Goal: Complete application form: Complete application form

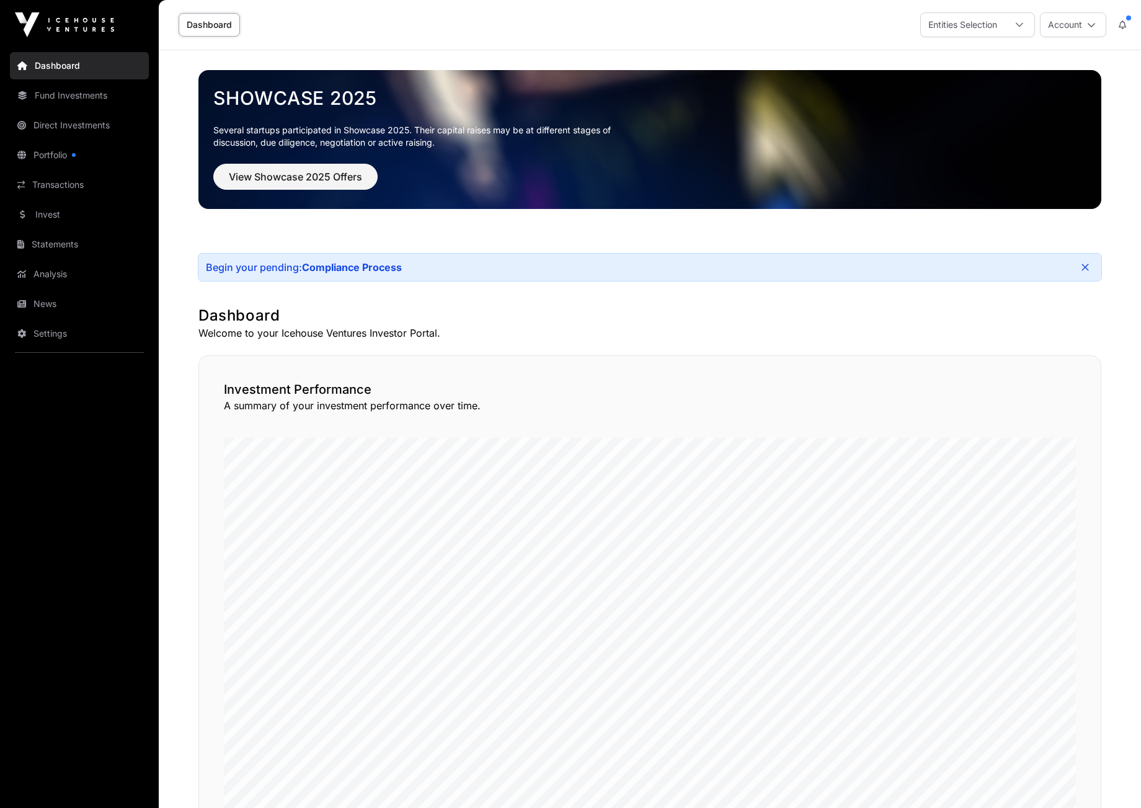
click at [46, 208] on link "Invest" at bounding box center [79, 214] width 139 height 27
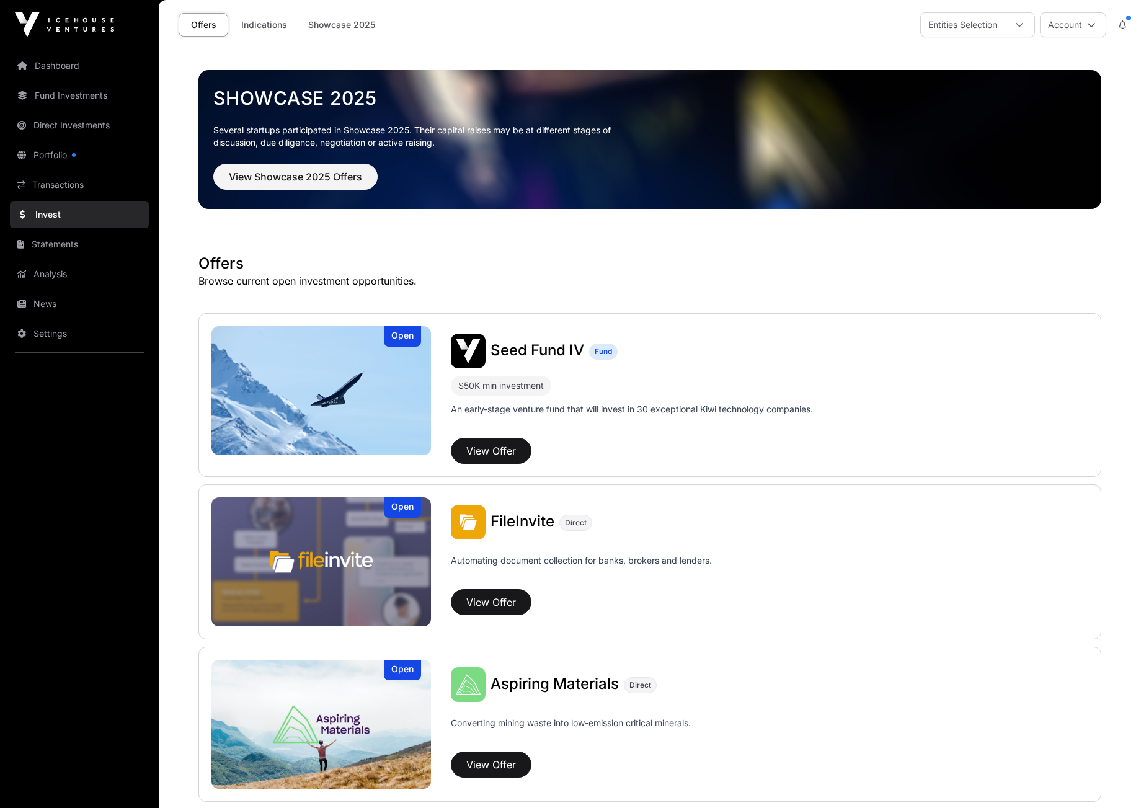
click at [489, 449] on button "View Offer" at bounding box center [491, 451] width 81 height 26
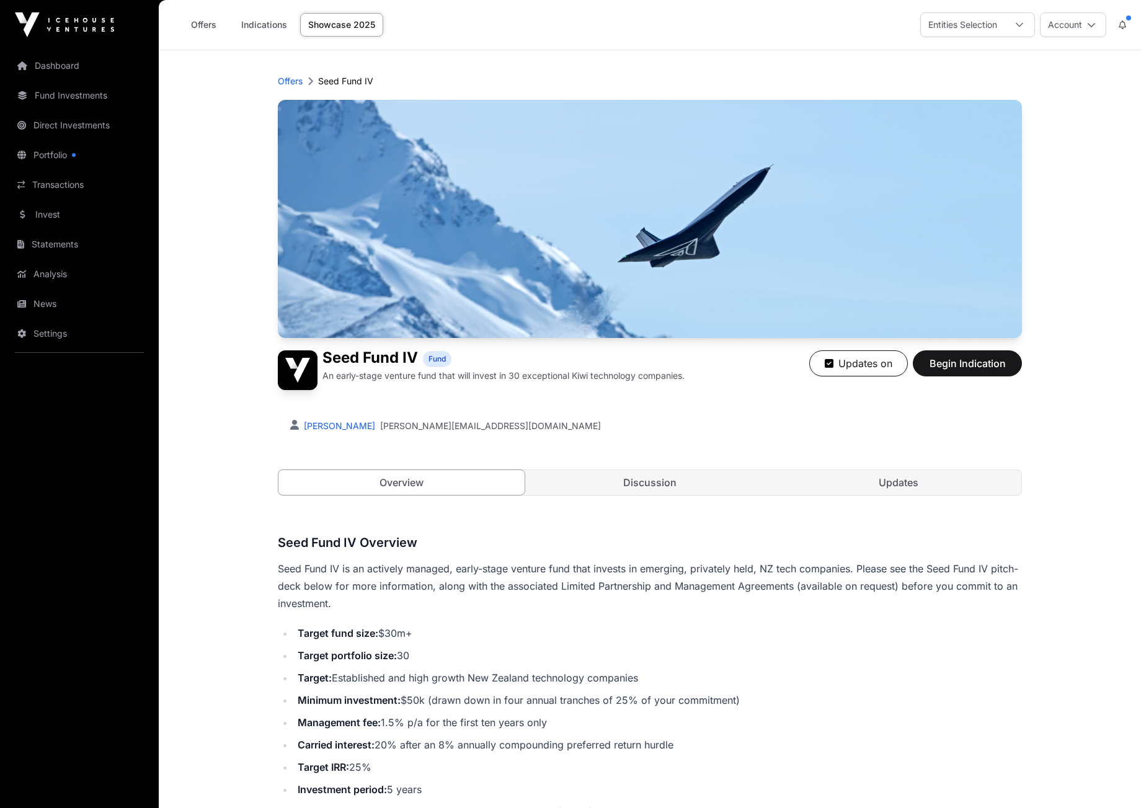
click at [964, 363] on span "Begin Indication" at bounding box center [967, 363] width 78 height 15
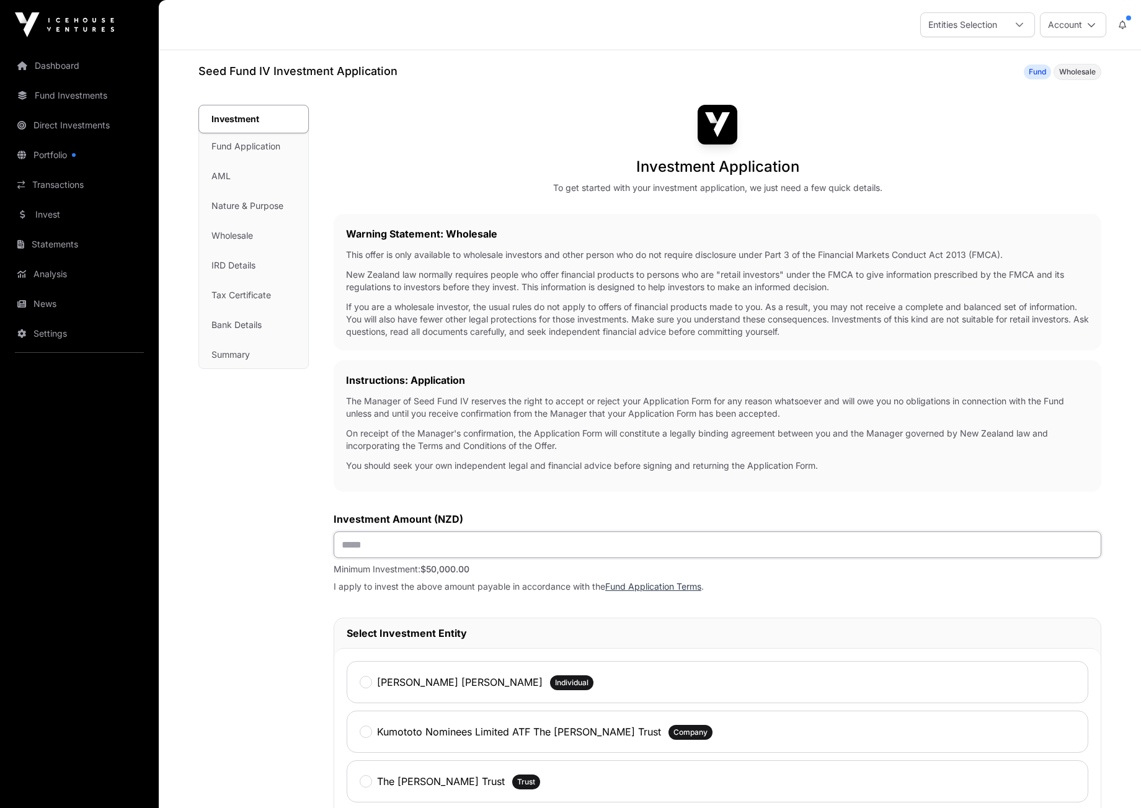
click at [351, 541] on input "text" at bounding box center [716, 544] width 767 height 27
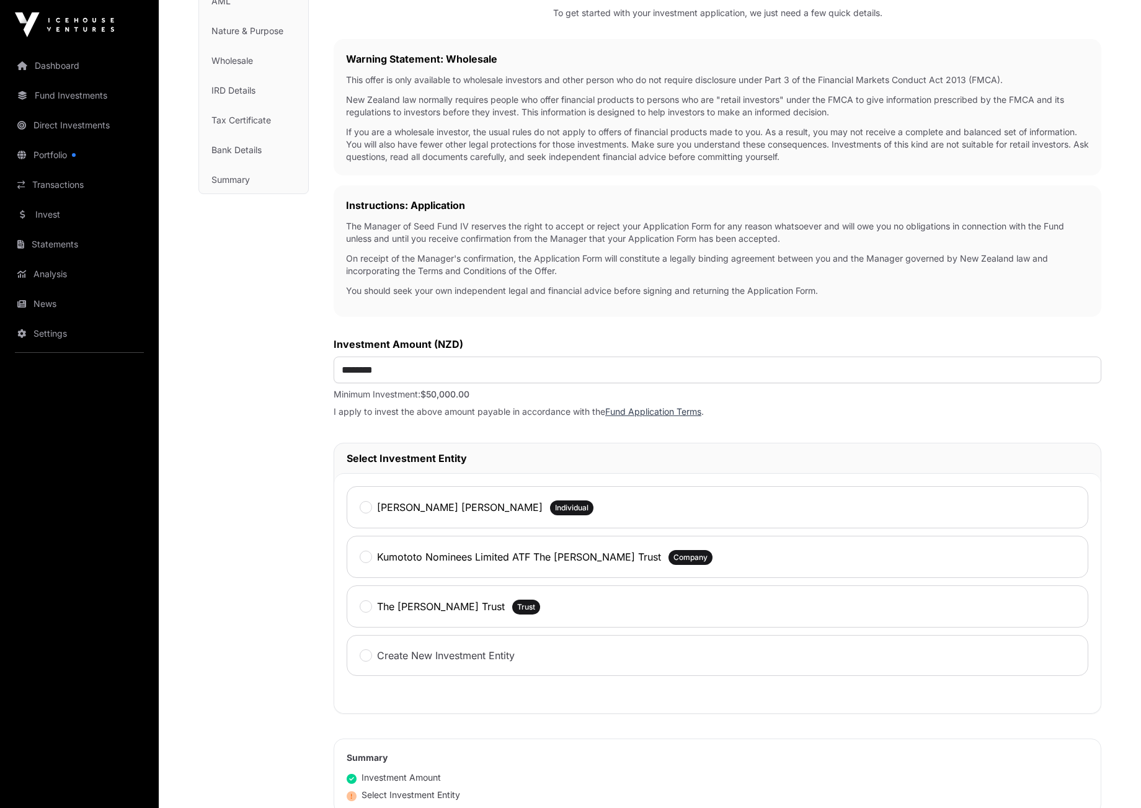
scroll to position [173, 0]
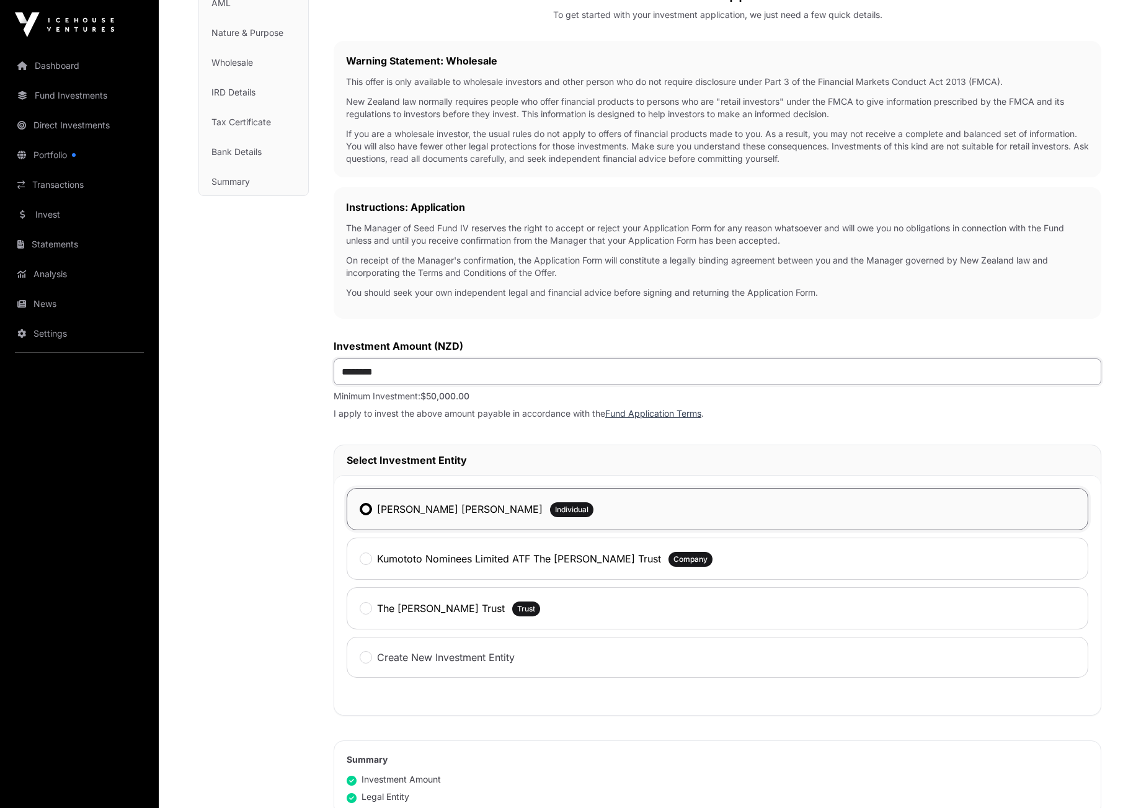
click at [348, 369] on input "********" at bounding box center [716, 371] width 767 height 27
type input "********"
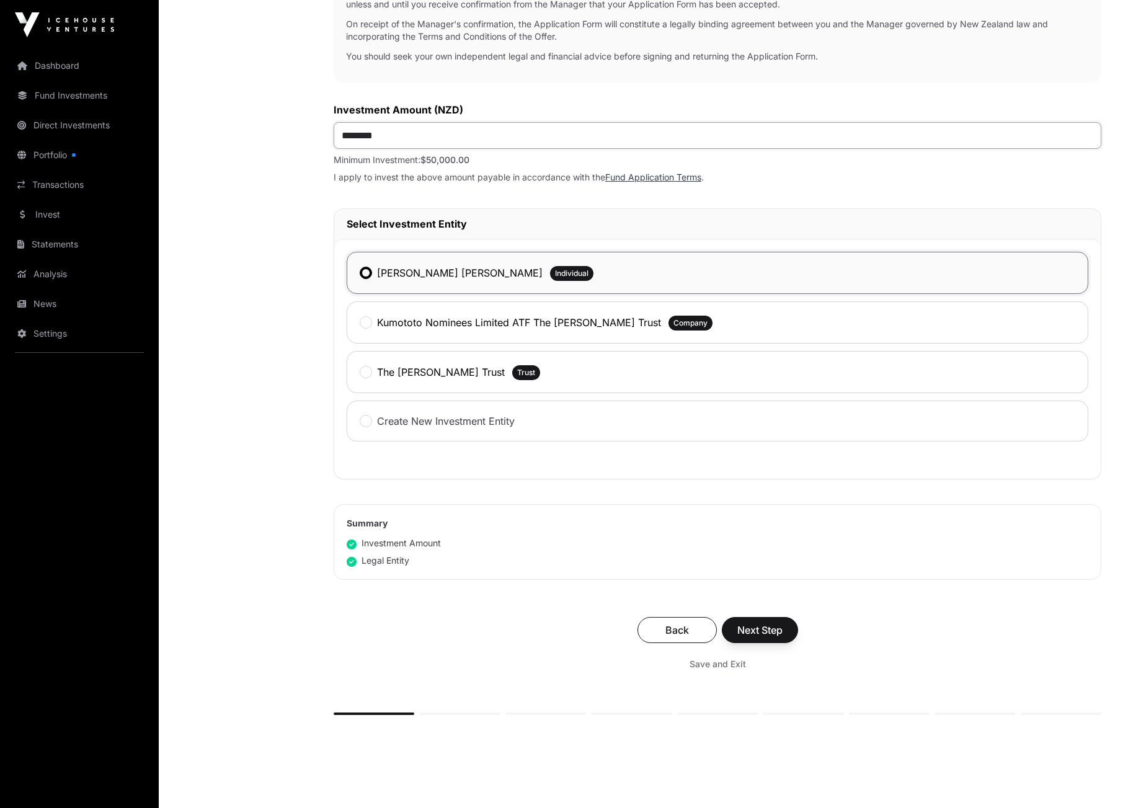
scroll to position [411, 0]
click at [746, 631] on span "Next Step" at bounding box center [759, 627] width 45 height 15
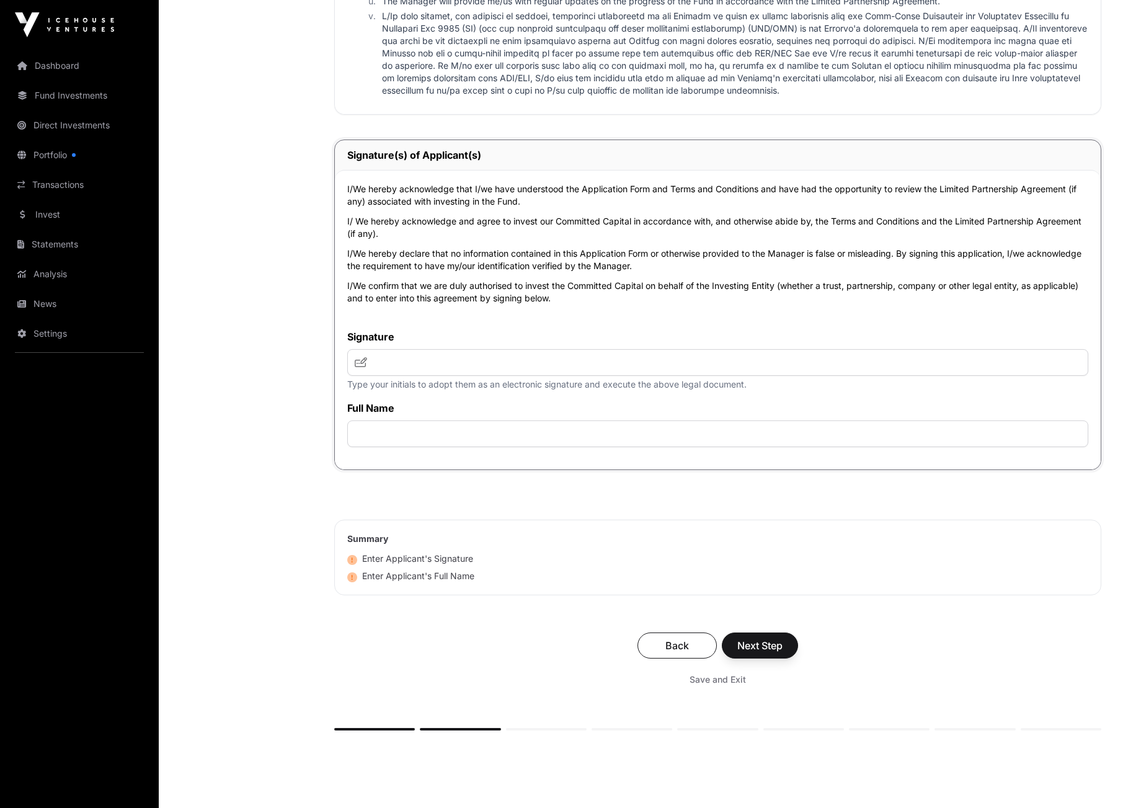
scroll to position [2523, 0]
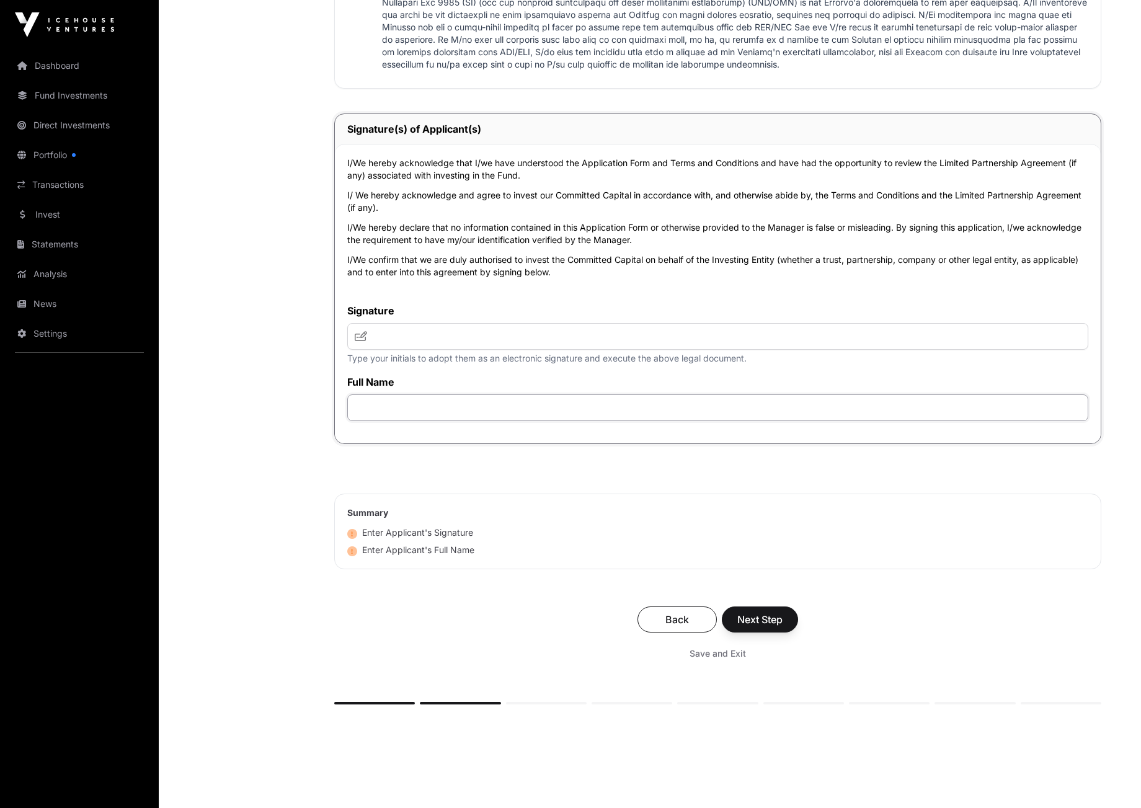
click at [385, 394] on input "text" at bounding box center [717, 407] width 741 height 27
click at [371, 323] on input "text" at bounding box center [717, 336] width 741 height 27
type input "***"
type input "**********"
click at [761, 614] on span "Next Step" at bounding box center [759, 619] width 45 height 15
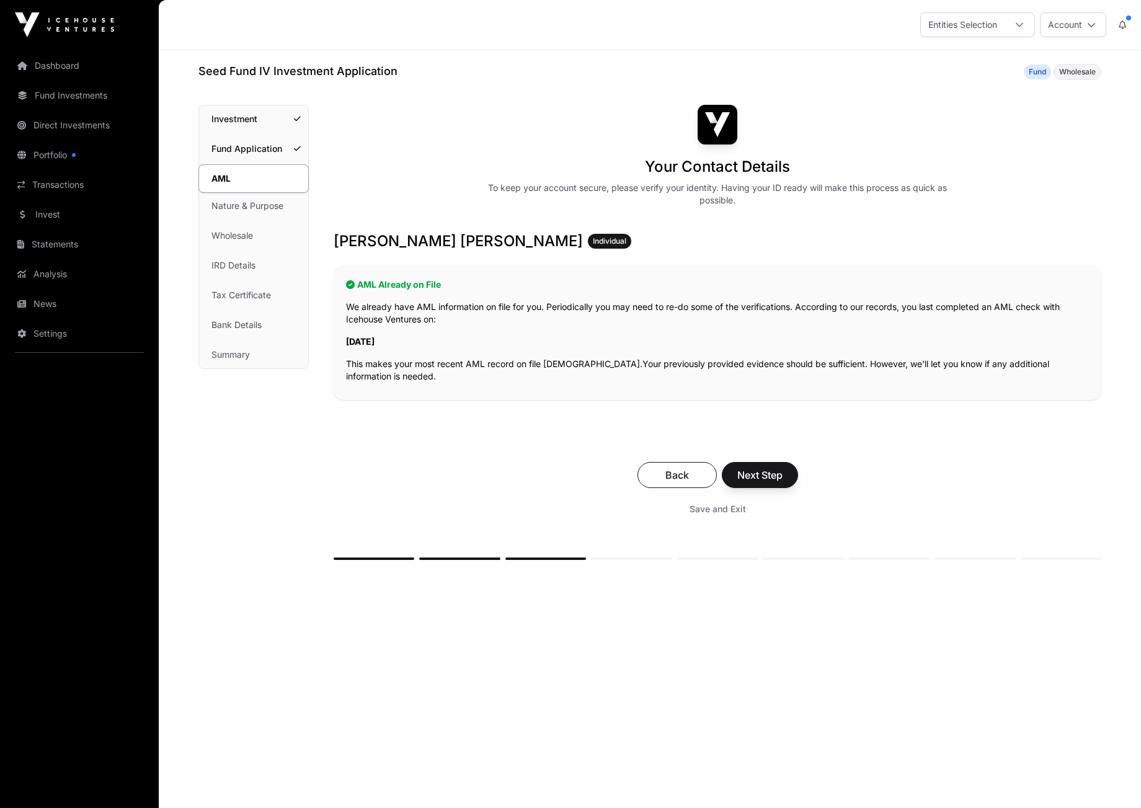
click at [749, 467] on span "Next Step" at bounding box center [759, 474] width 45 height 15
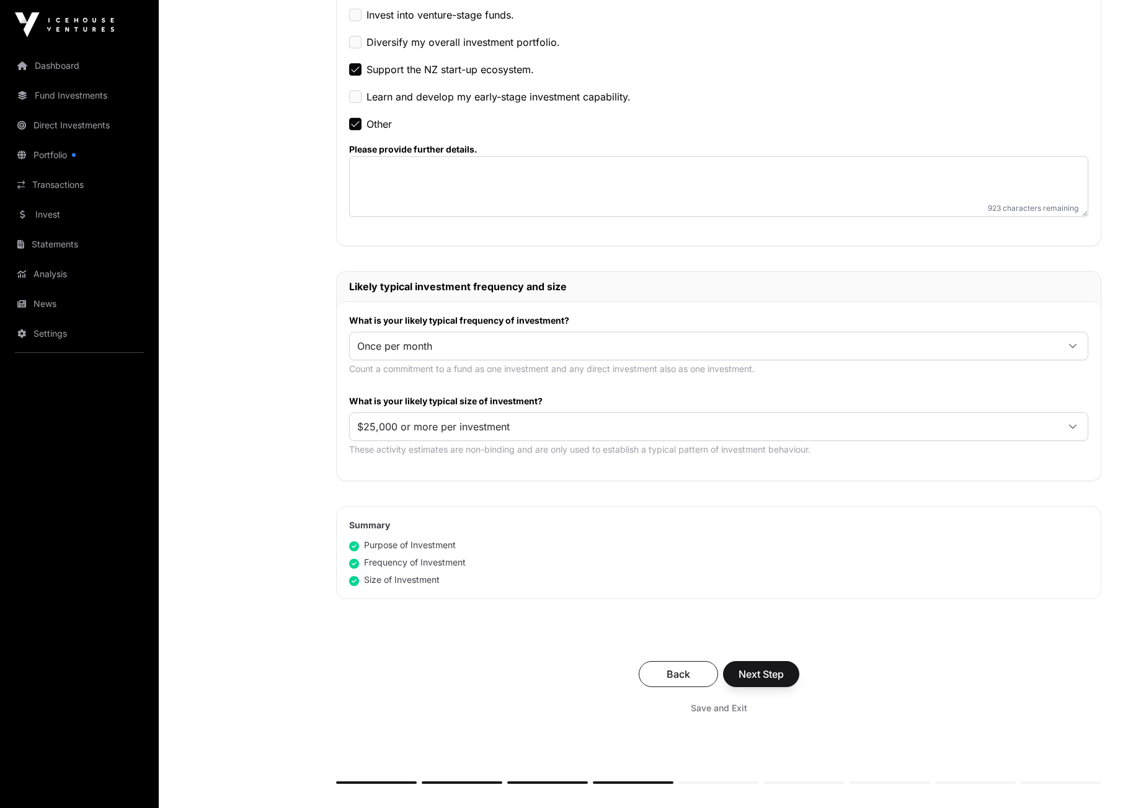
scroll to position [578, 0]
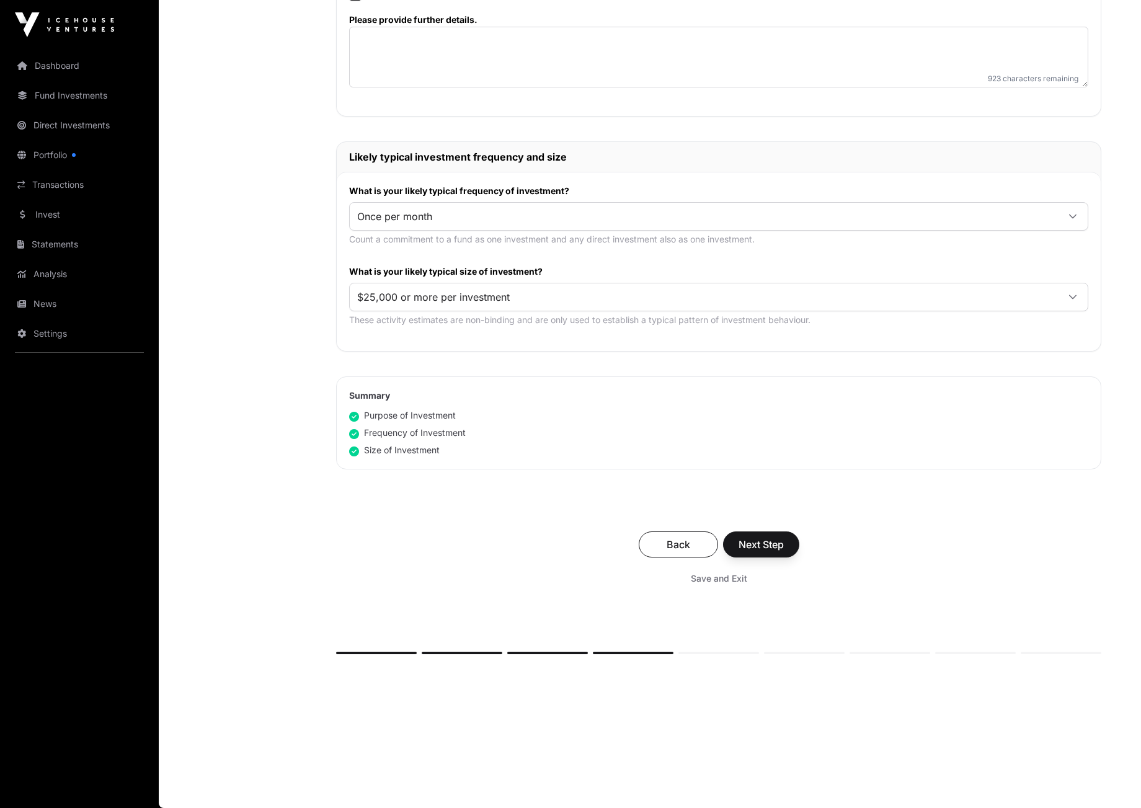
click at [750, 549] on span "Next Step" at bounding box center [760, 544] width 45 height 15
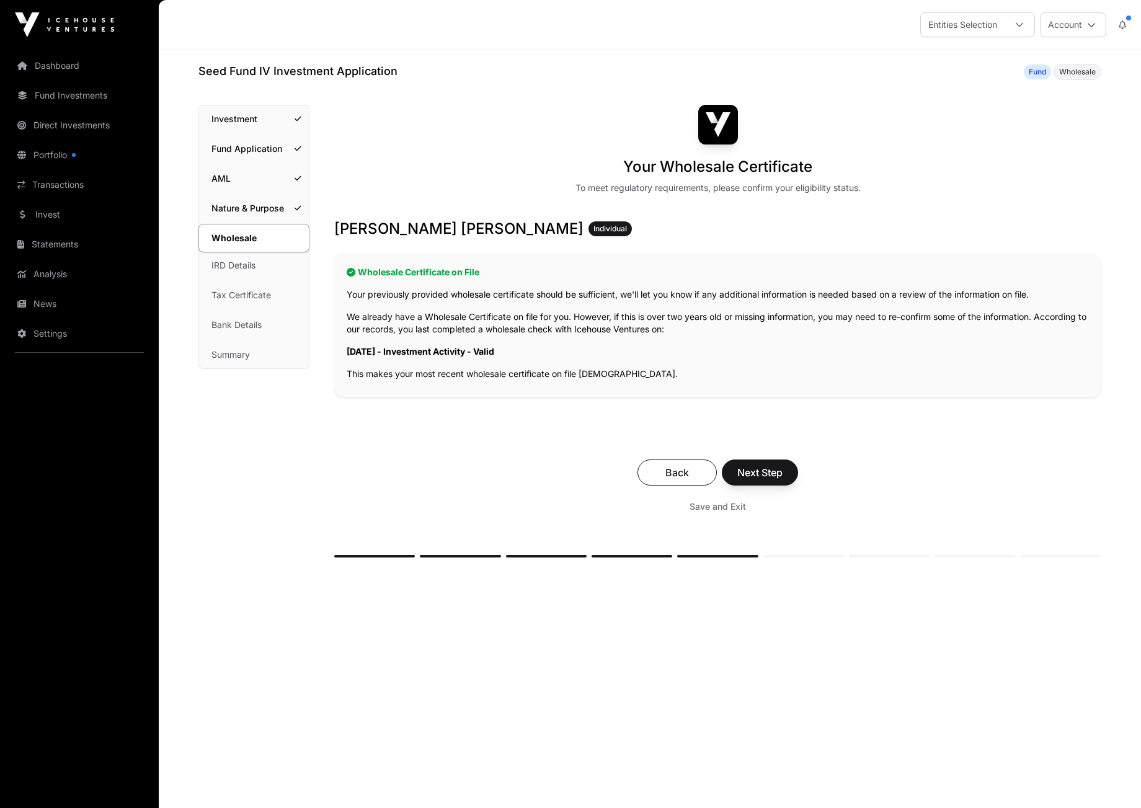
click at [759, 464] on button "Next Step" at bounding box center [759, 472] width 76 height 26
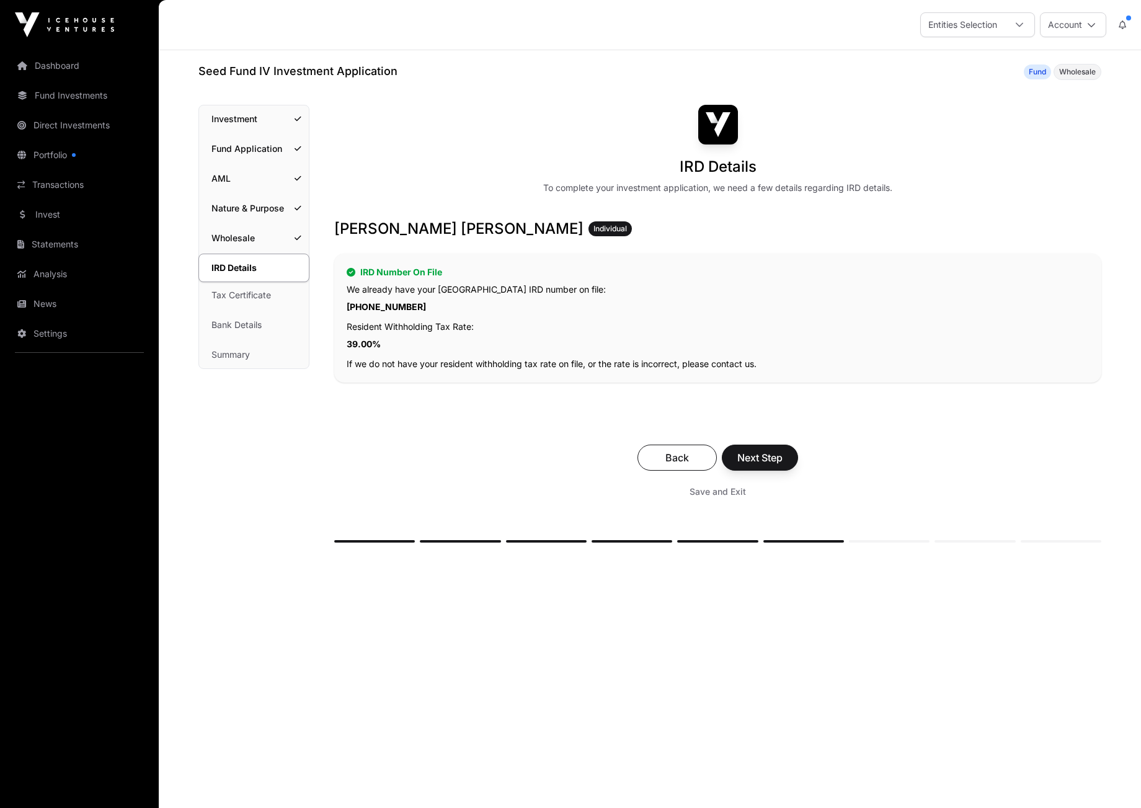
click at [756, 459] on span "Next Step" at bounding box center [759, 457] width 45 height 15
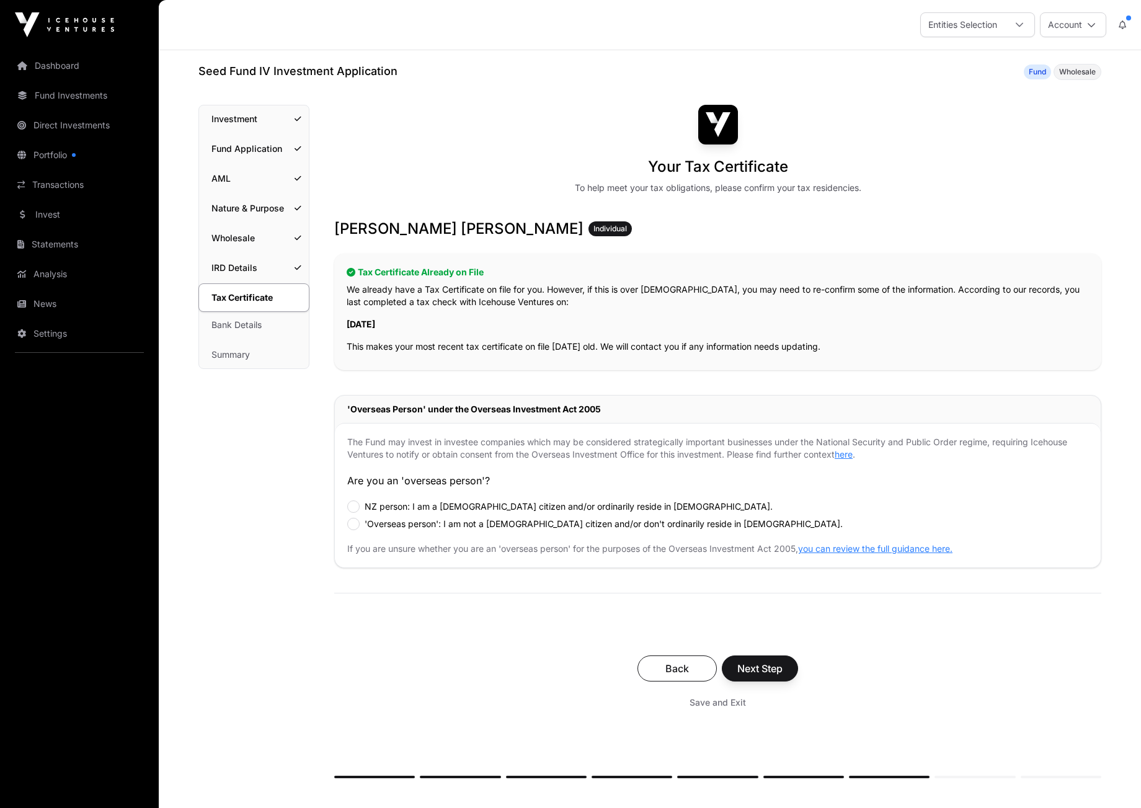
click at [751, 669] on span "Next Step" at bounding box center [759, 668] width 45 height 15
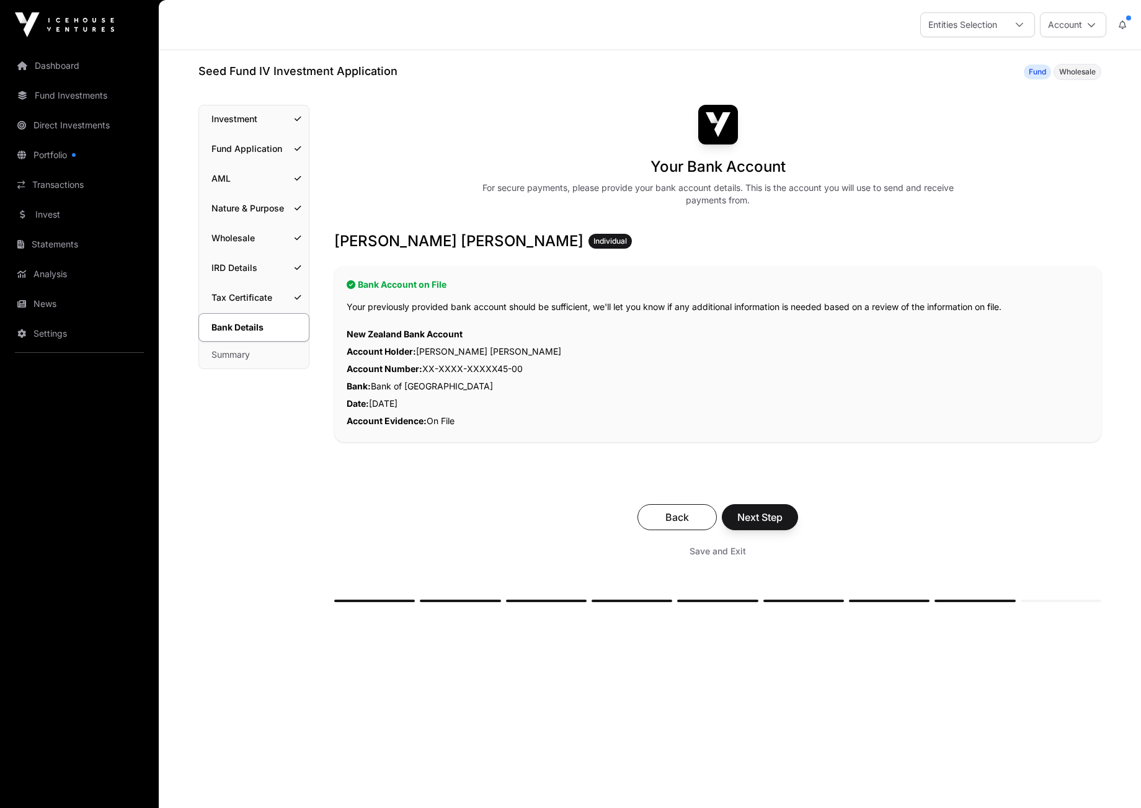
click at [759, 511] on span "Next Step" at bounding box center [759, 517] width 45 height 15
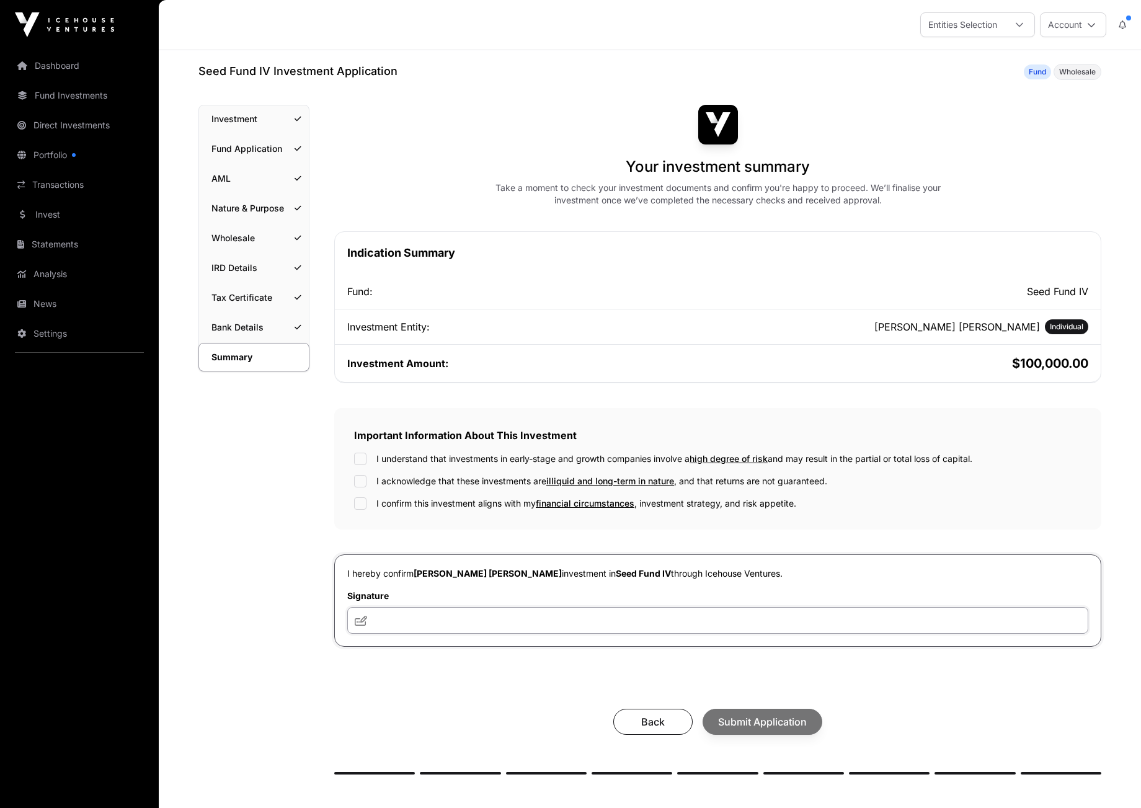
click at [356, 629] on input "text" at bounding box center [717, 620] width 741 height 27
type input "***"
click at [746, 733] on div "Back Submit Application" at bounding box center [717, 721] width 742 height 26
click at [768, 725] on span "Submit Application" at bounding box center [762, 721] width 89 height 15
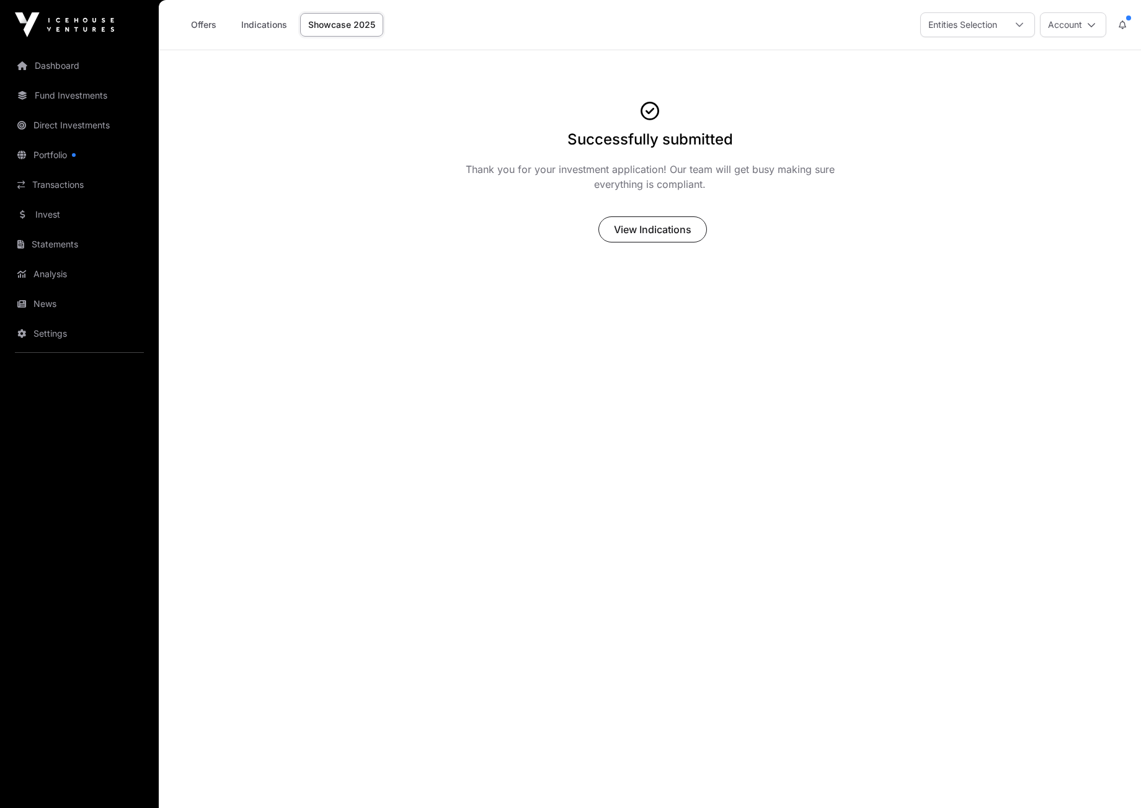
click at [51, 213] on link "Invest" at bounding box center [79, 214] width 139 height 27
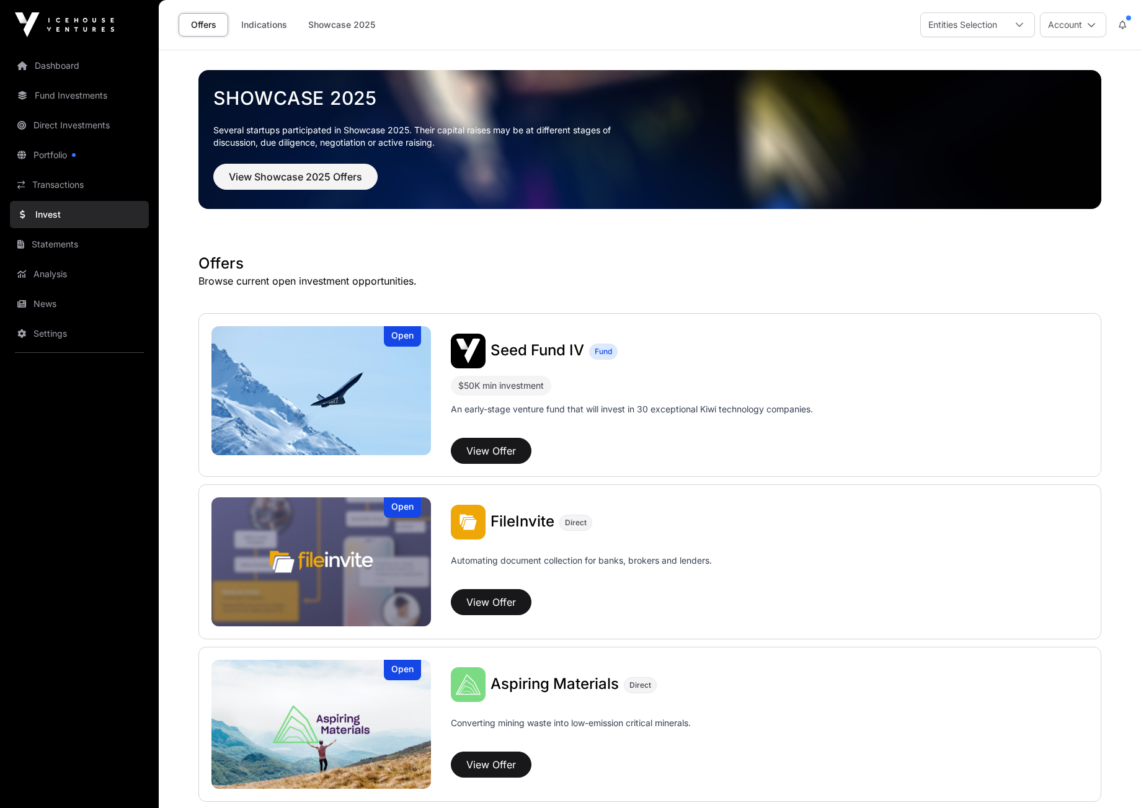
click at [1025, 22] on div at bounding box center [1019, 25] width 30 height 24
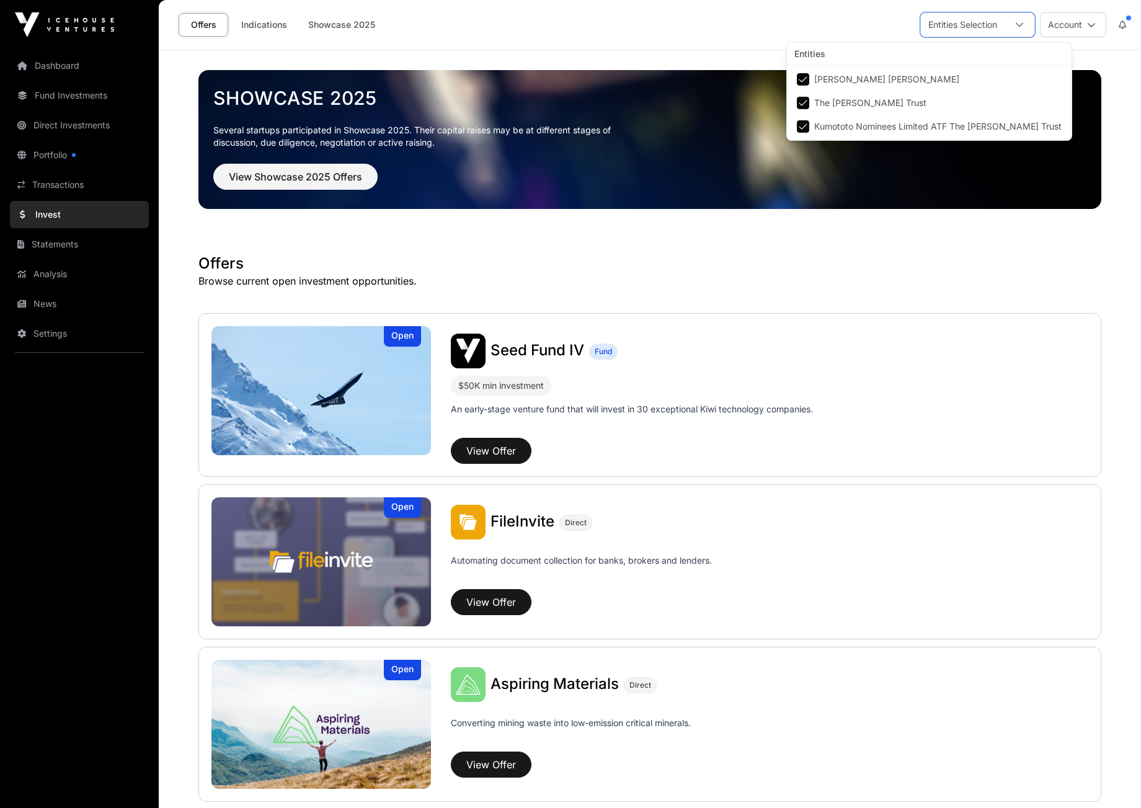
click at [1024, 22] on div at bounding box center [1019, 25] width 30 height 24
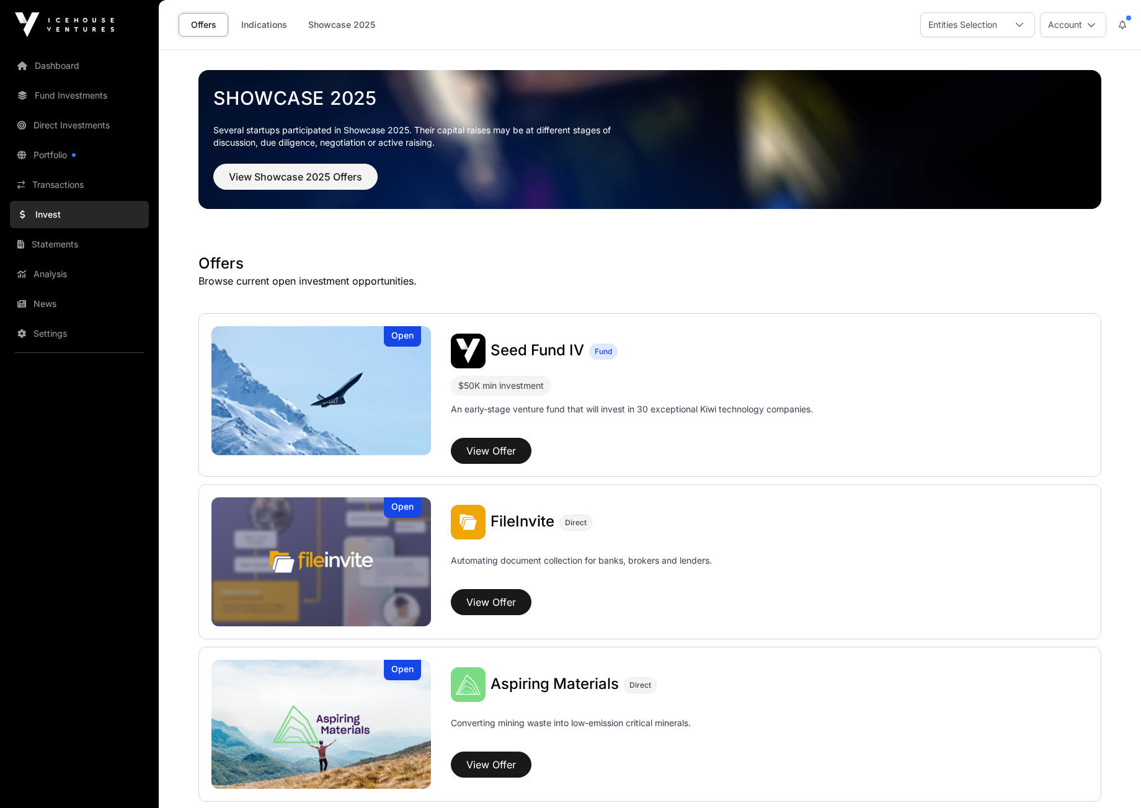
click at [43, 152] on link "Portfolio" at bounding box center [79, 154] width 139 height 27
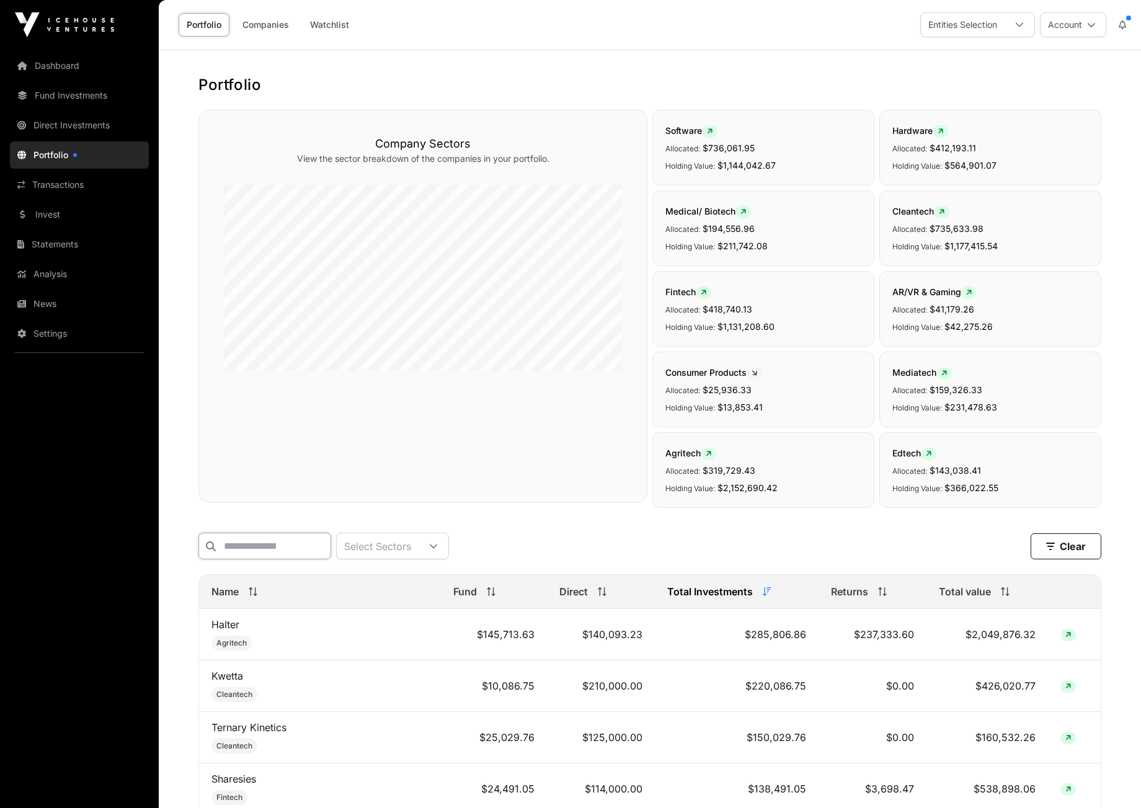
click at [271, 552] on input "text" at bounding box center [264, 545] width 133 height 27
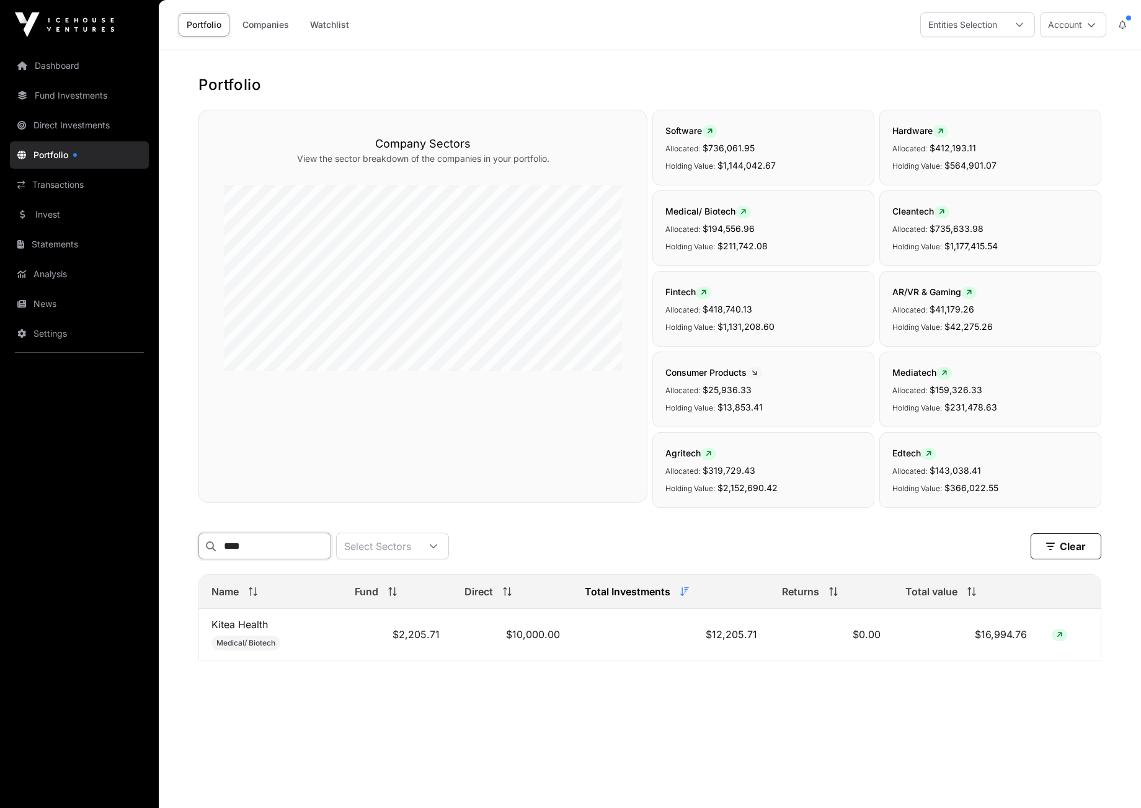
type input "*****"
